Goal: Information Seeking & Learning: Learn about a topic

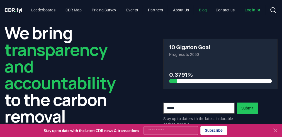
click at [210, 12] on link "Blog" at bounding box center [202, 10] width 17 height 10
click at [274, 130] on icon at bounding box center [275, 130] width 7 height 7
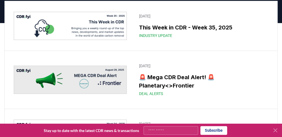
scroll to position [67, 0]
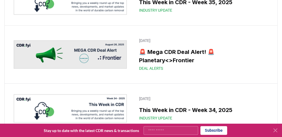
click at [274, 131] on icon at bounding box center [275, 130] width 7 height 7
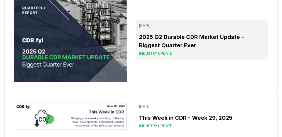
scroll to position [468, 0]
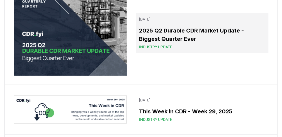
click at [168, 43] on h3 "2025 Q2 Durable CDR Market Update - Biggest Quarter Ever" at bounding box center [202, 34] width 126 height 17
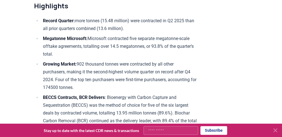
scroll to position [312, 0]
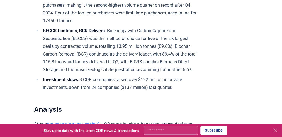
drag, startPoint x: 274, startPoint y: 131, endPoint x: 249, endPoint y: 114, distance: 30.4
click at [274, 131] on icon at bounding box center [275, 130] width 7 height 7
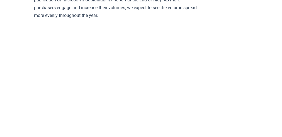
scroll to position [1136, 0]
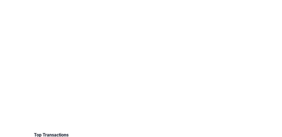
scroll to position [1146, 0]
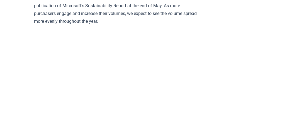
scroll to position [1124, 0]
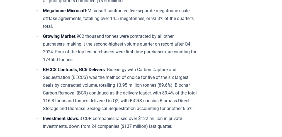
scroll to position [245, 0]
